Goal: Information Seeking & Learning: Learn about a topic

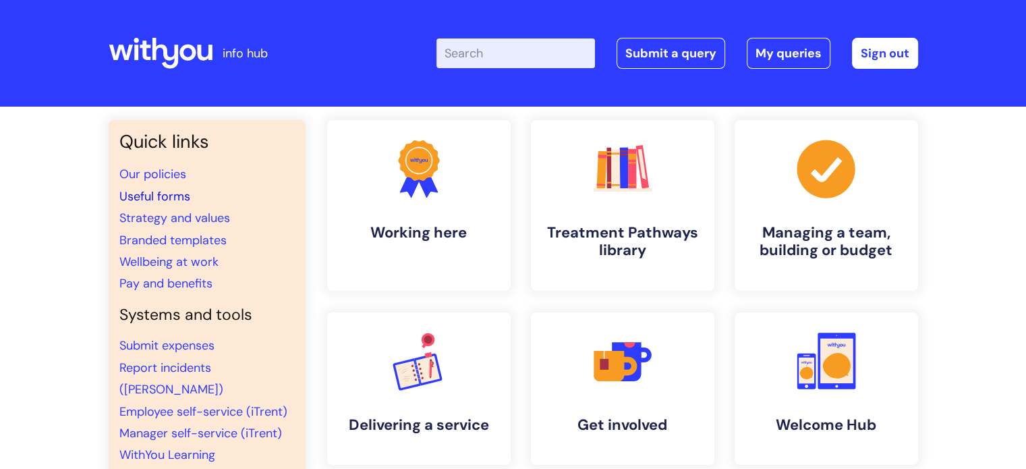
click at [168, 199] on link "Useful forms" at bounding box center [154, 196] width 71 height 16
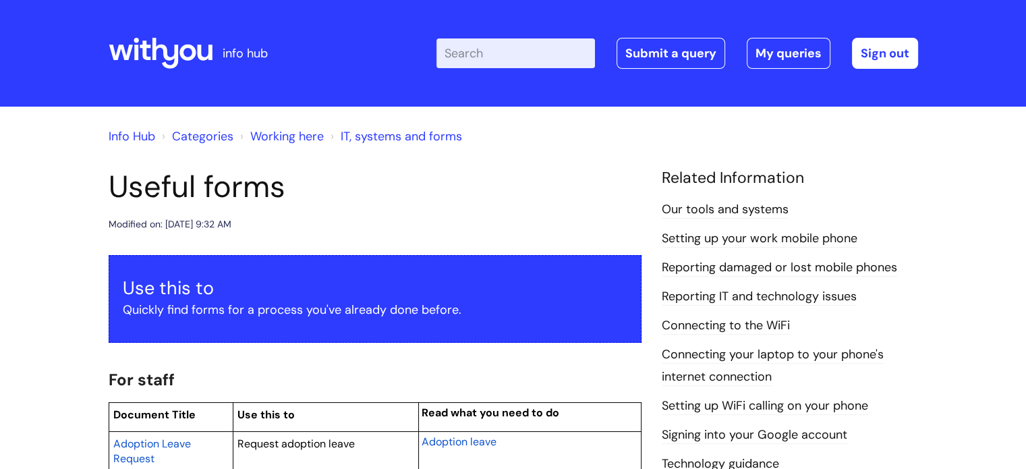
click at [507, 51] on input "Enter your search term here..." at bounding box center [515, 53] width 159 height 30
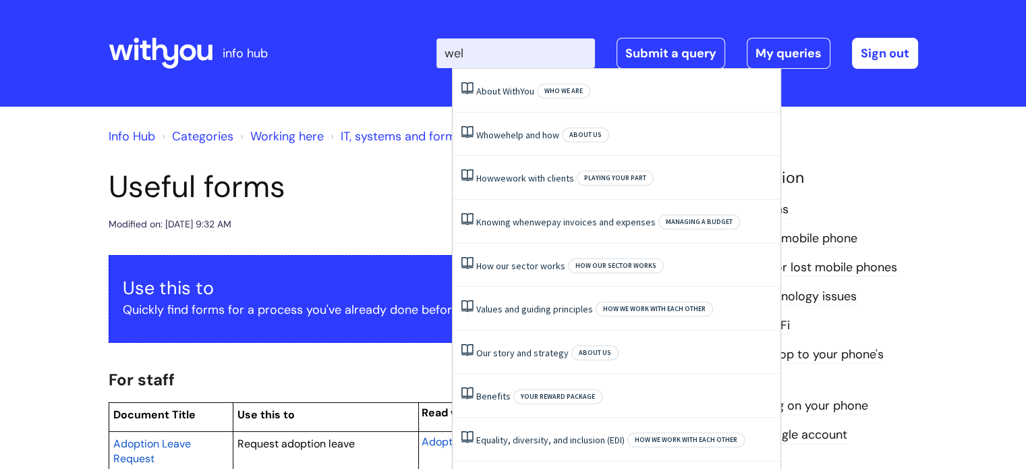
type input "well"
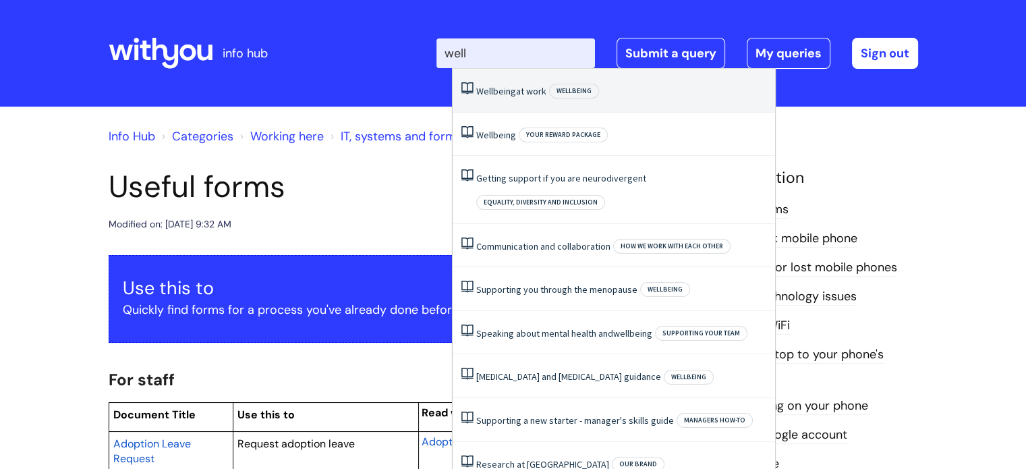
click at [513, 88] on span "Wellbeing" at bounding box center [496, 91] width 40 height 12
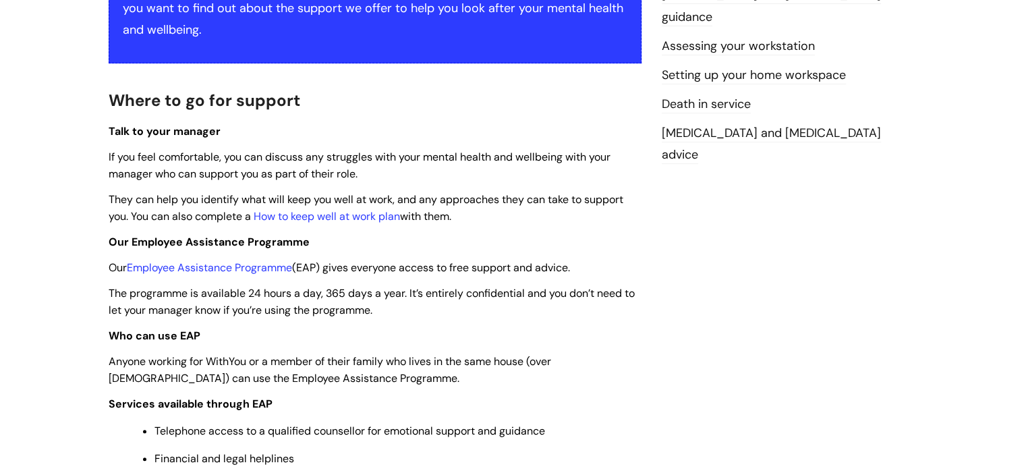
scroll to position [299, 0]
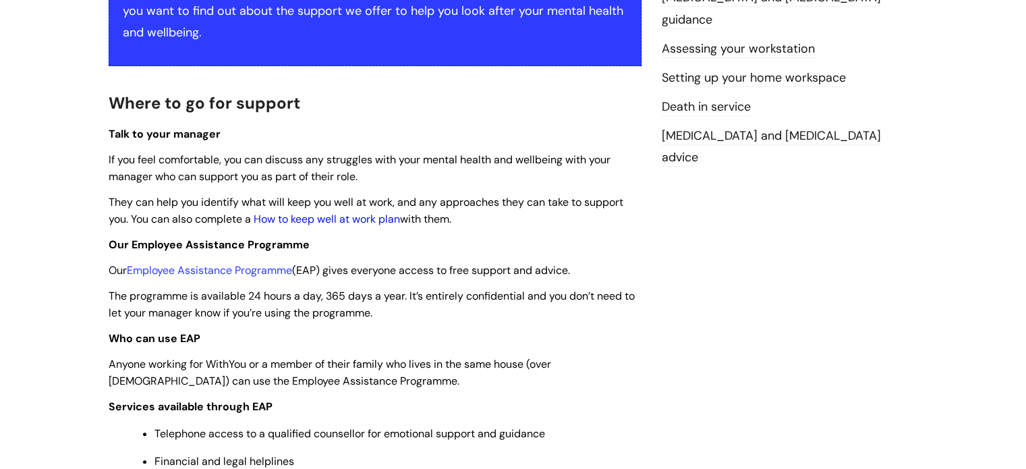
click at [385, 220] on link "How to keep well at work plan" at bounding box center [327, 219] width 146 height 14
